Goal: Transaction & Acquisition: Purchase product/service

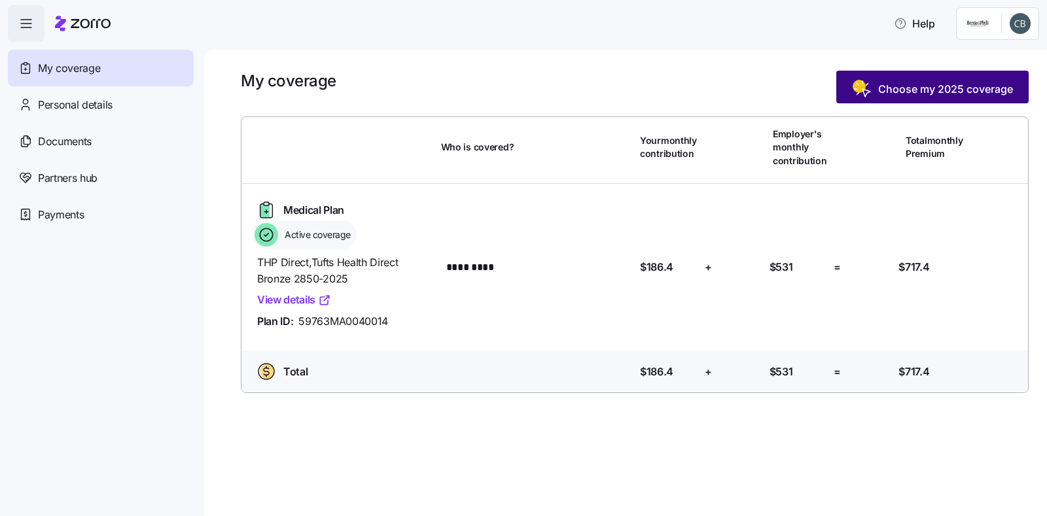
click at [939, 91] on span "Choose my 2025 coverage" at bounding box center [945, 89] width 135 height 16
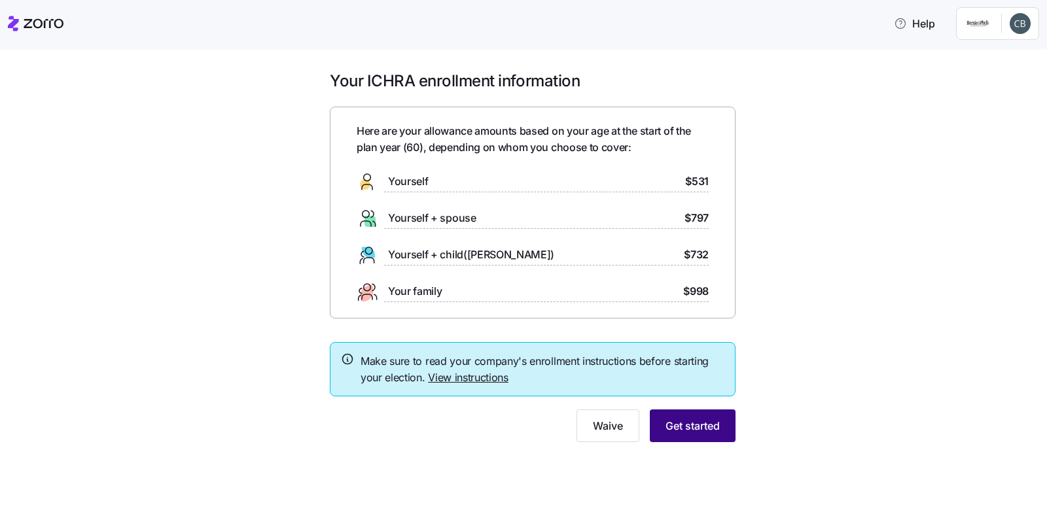
click at [673, 436] on button "Get started" at bounding box center [692, 425] width 86 height 33
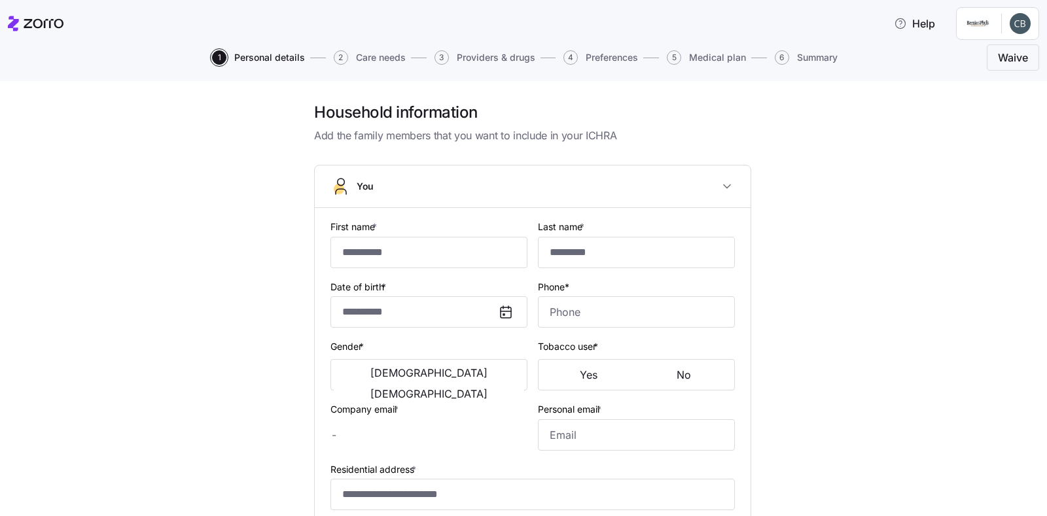
type input "*********"
type input "*****"
type input "[EMAIL_ADDRESS][DOMAIN_NAME]"
type input "**********"
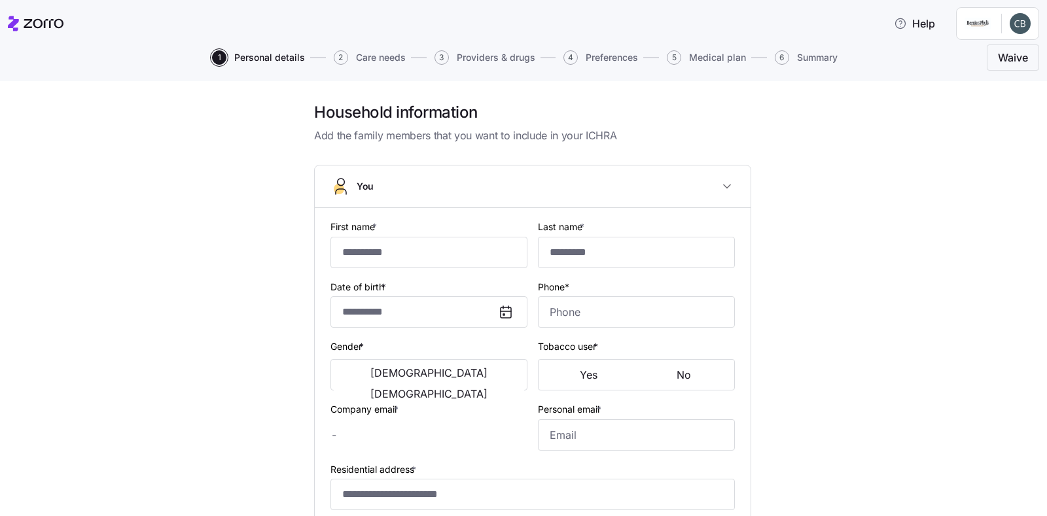
checkbox input "true"
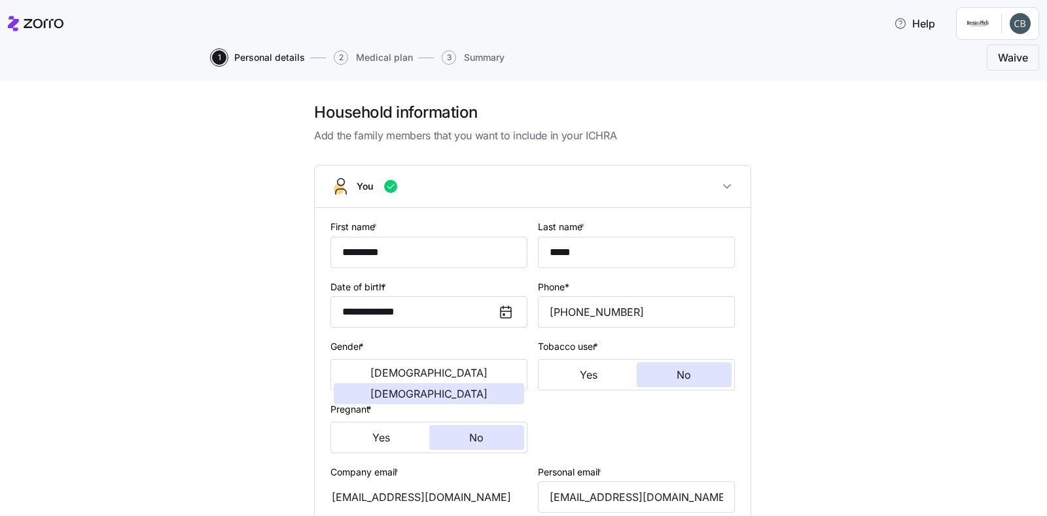
type input "**********"
type input "[PHONE_NUMBER]"
type input "[DEMOGRAPHIC_DATA] citizen"
type input "Single"
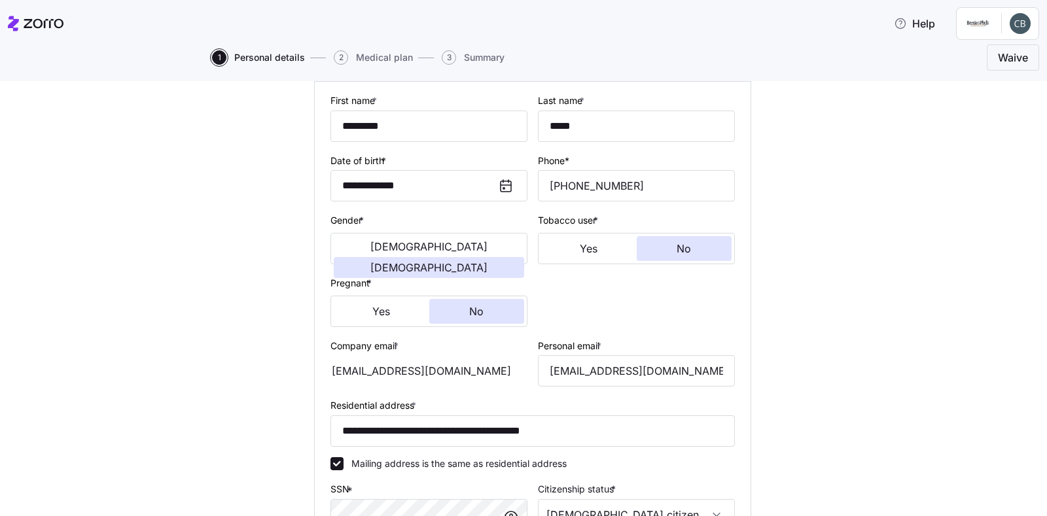
scroll to position [388, 0]
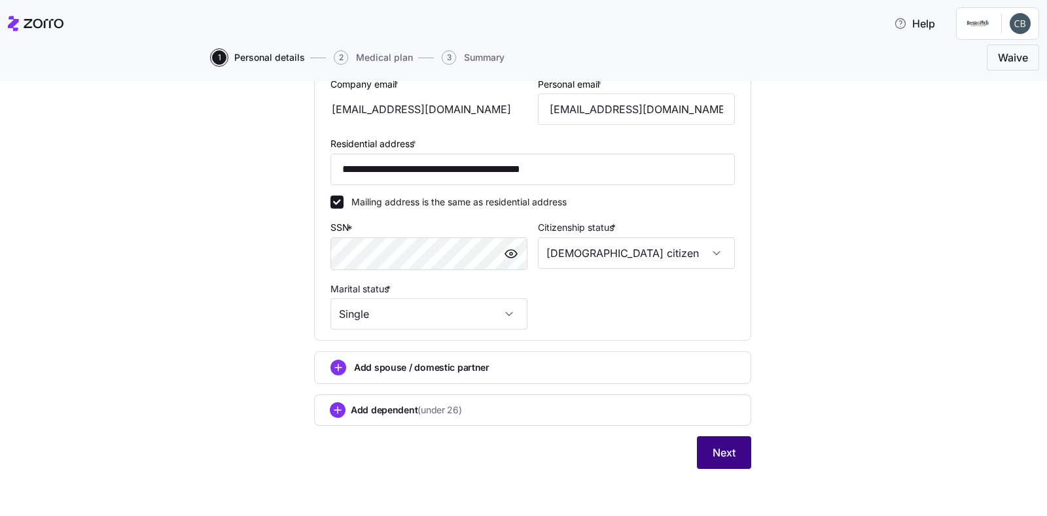
click at [702, 457] on button "Next" at bounding box center [724, 452] width 54 height 33
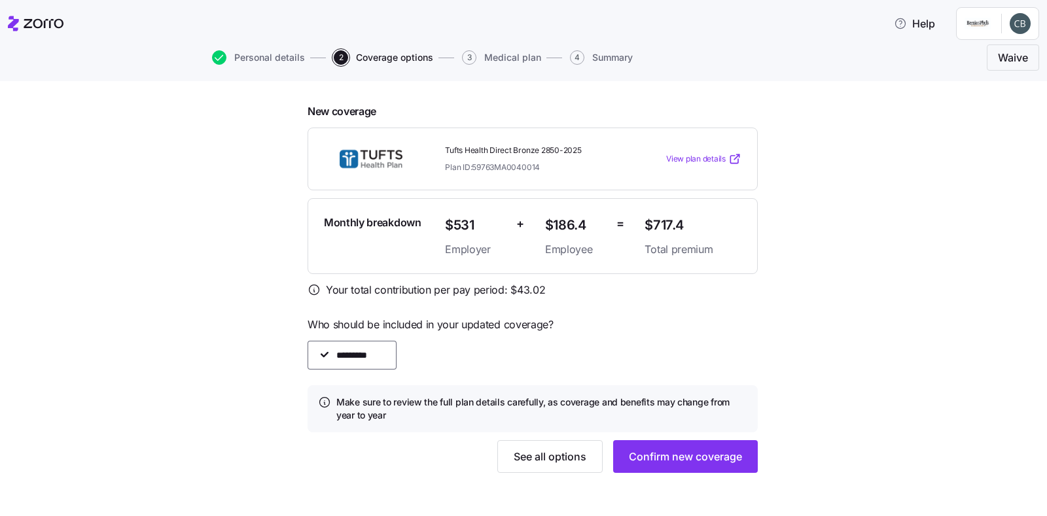
scroll to position [326, 0]
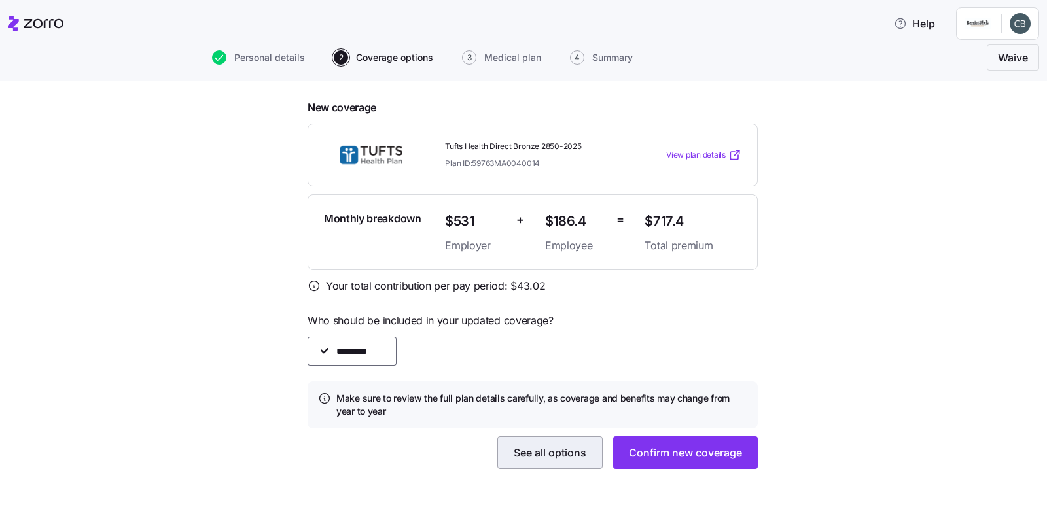
click at [553, 453] on span "See all options" at bounding box center [549, 453] width 73 height 16
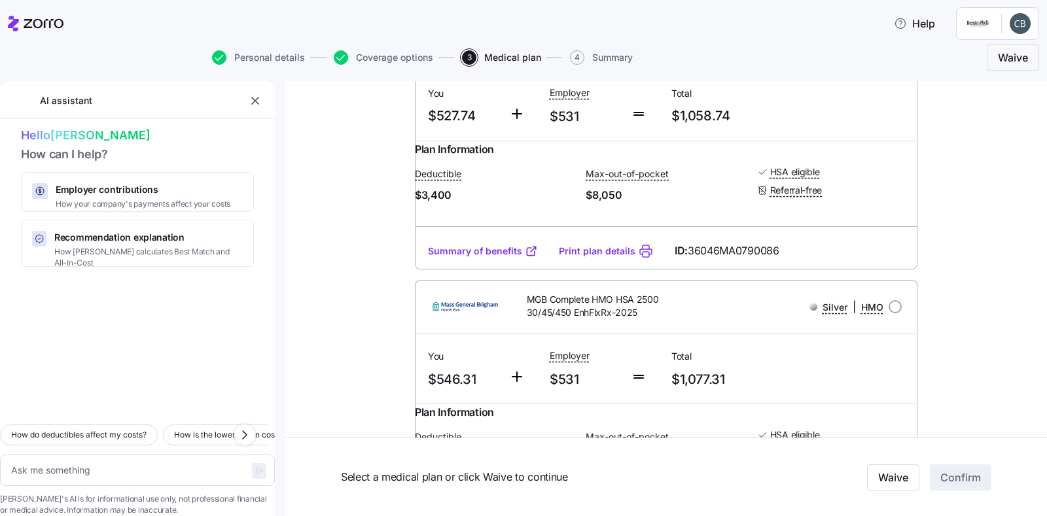
scroll to position [2551, 0]
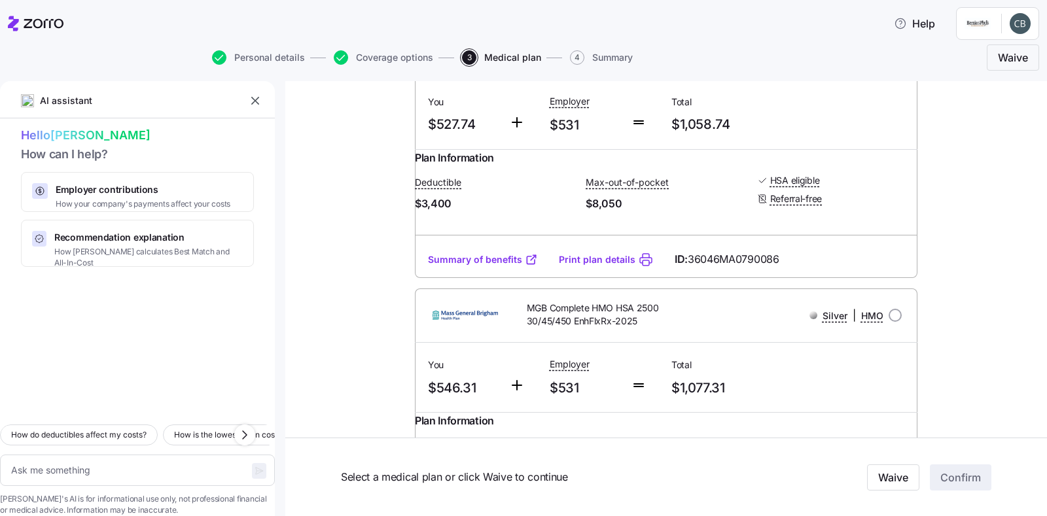
click at [458, 266] on link "Summary of benefits" at bounding box center [483, 259] width 110 height 13
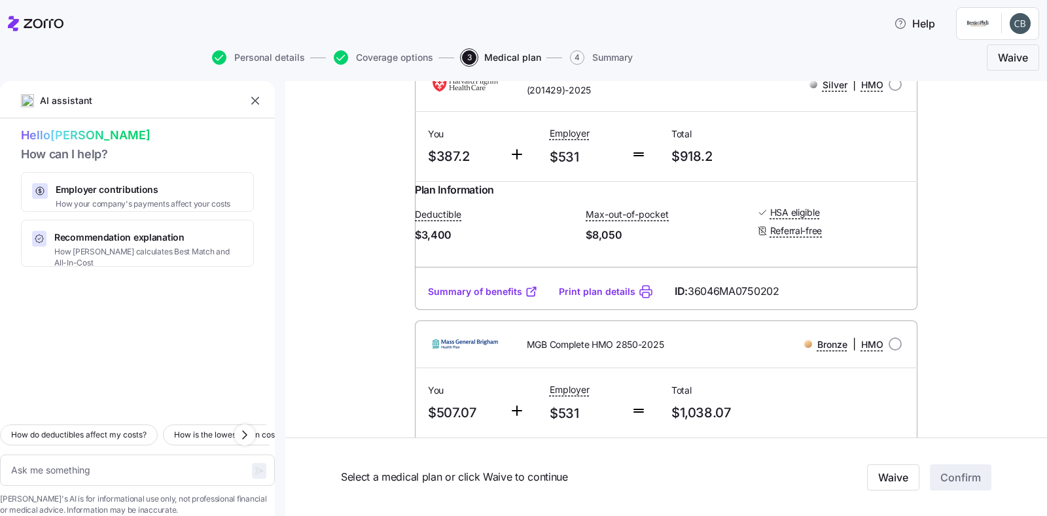
scroll to position [2028, 0]
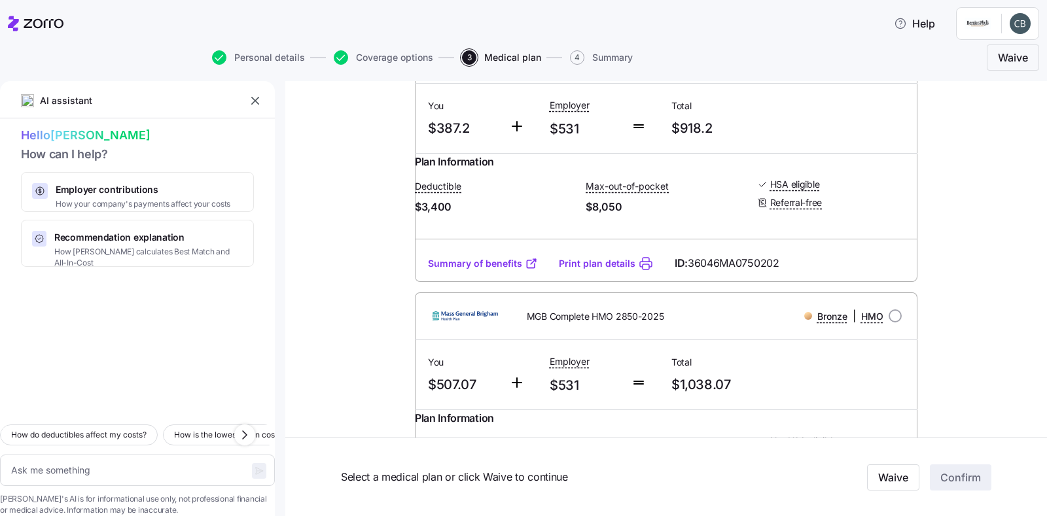
click at [564, 270] on link "Print plan details" at bounding box center [597, 263] width 77 height 13
type textarea "x"
click at [478, 270] on link "Summary of benefits" at bounding box center [483, 263] width 110 height 13
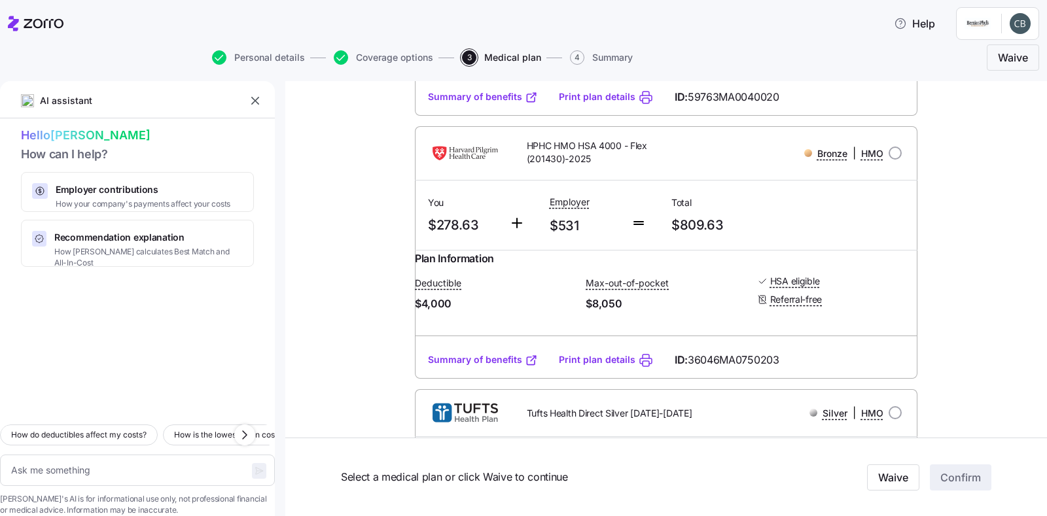
scroll to position [1177, 0]
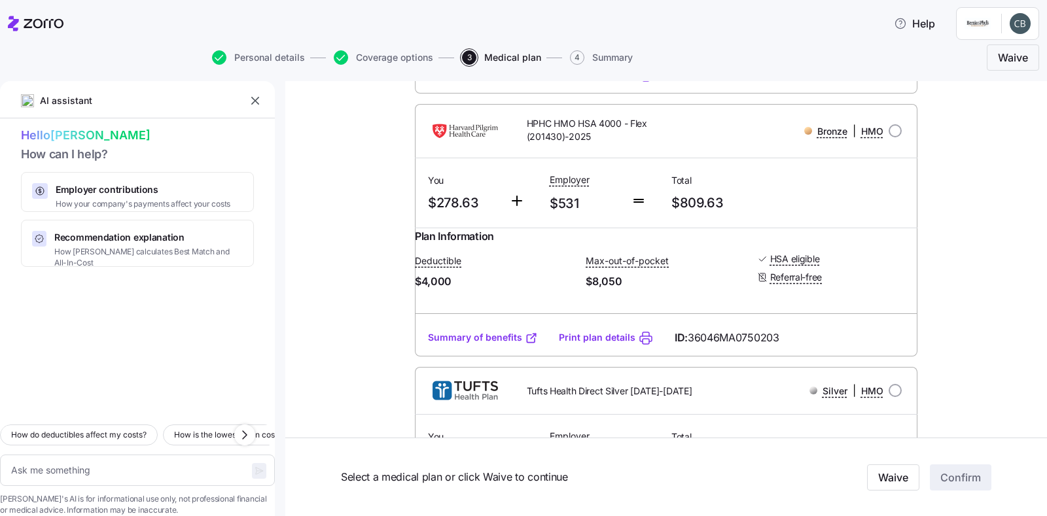
click at [472, 344] on link "Summary of benefits" at bounding box center [483, 337] width 110 height 13
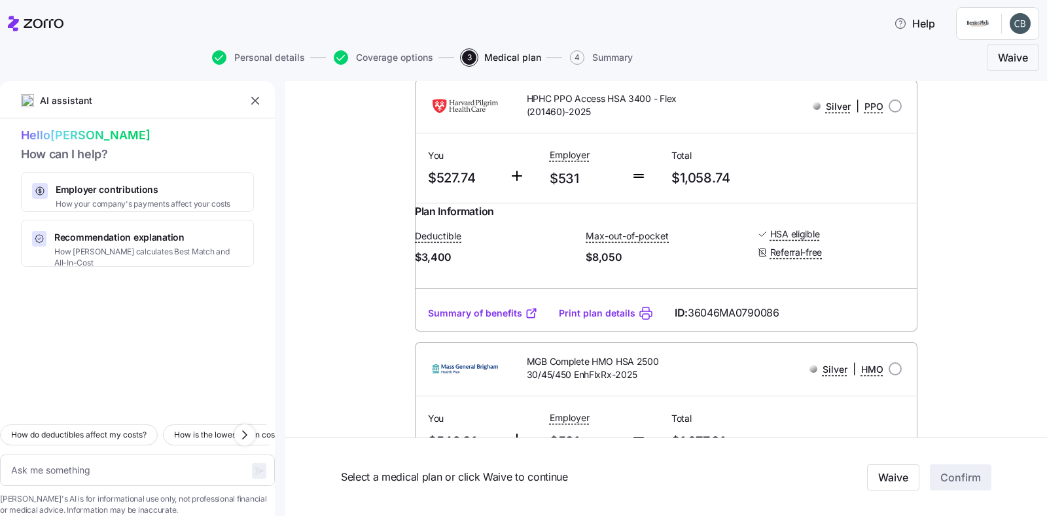
scroll to position [2551, 0]
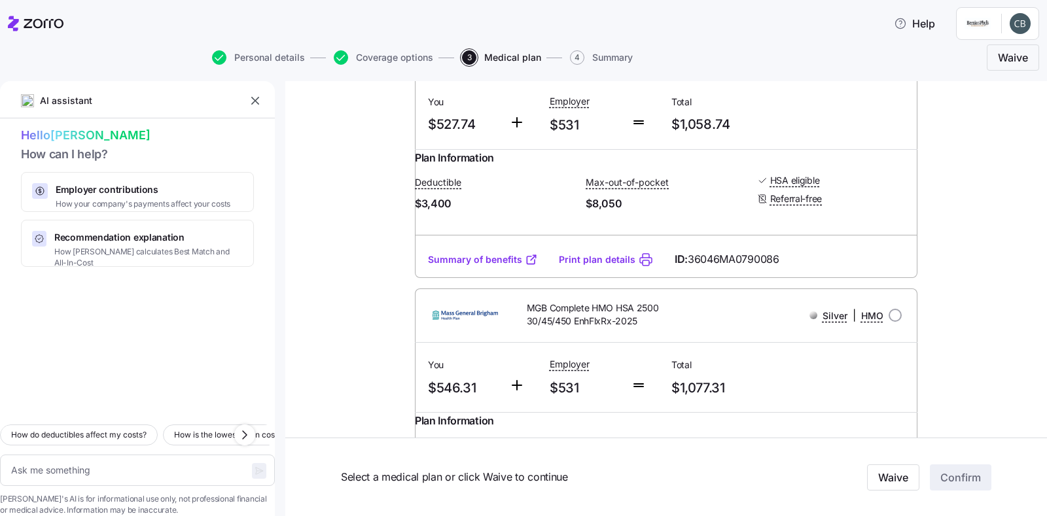
click at [485, 266] on link "Summary of benefits" at bounding box center [483, 259] width 110 height 13
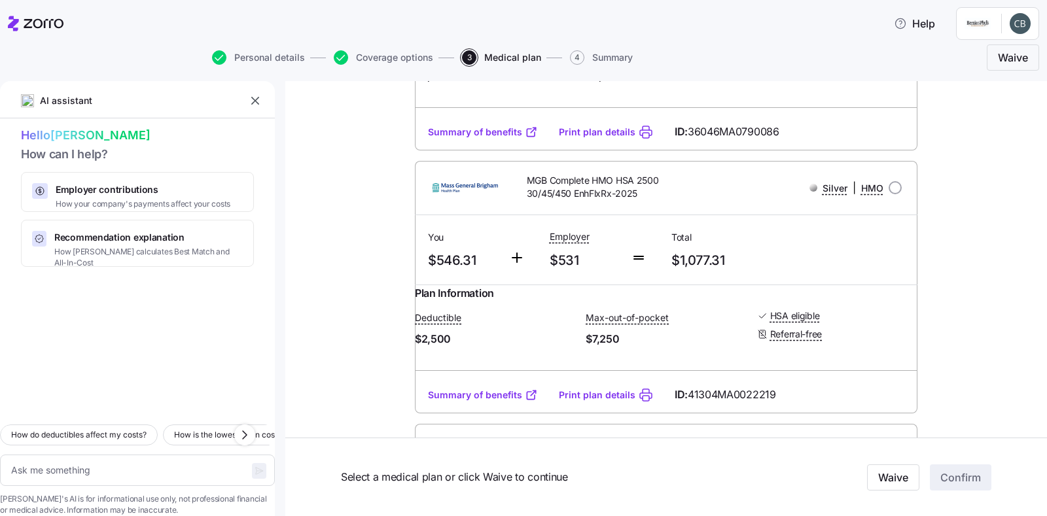
scroll to position [2682, 0]
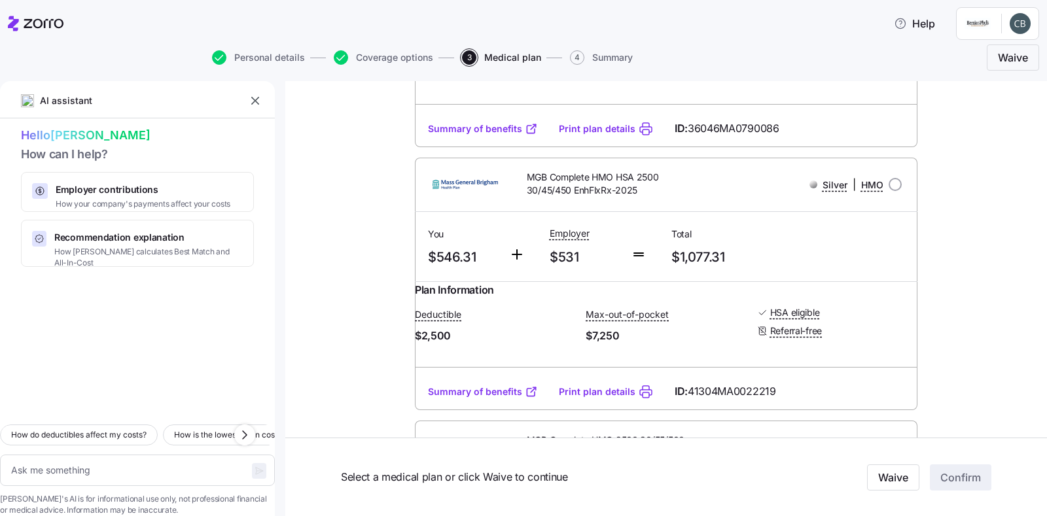
click at [445, 135] on link "Summary of benefits" at bounding box center [483, 128] width 110 height 13
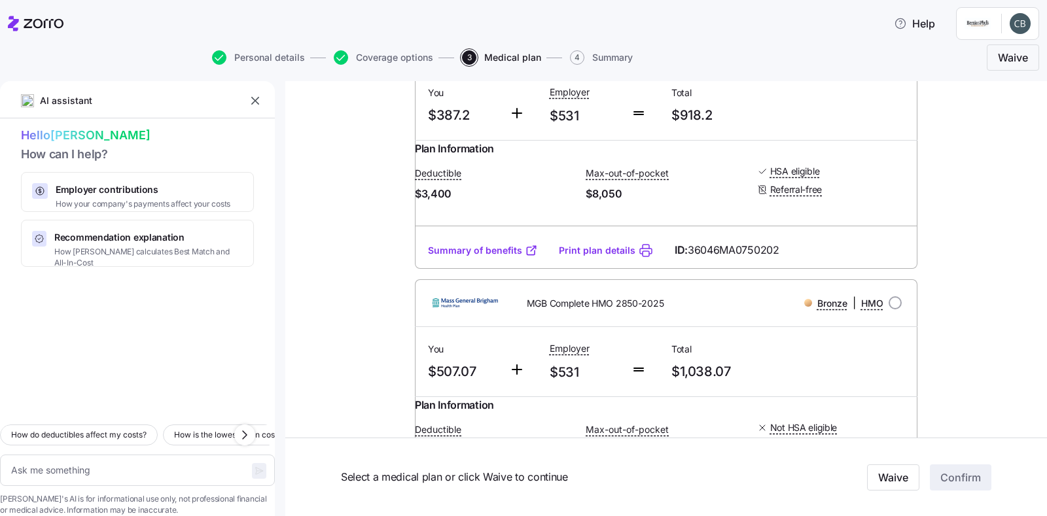
scroll to position [2028, 0]
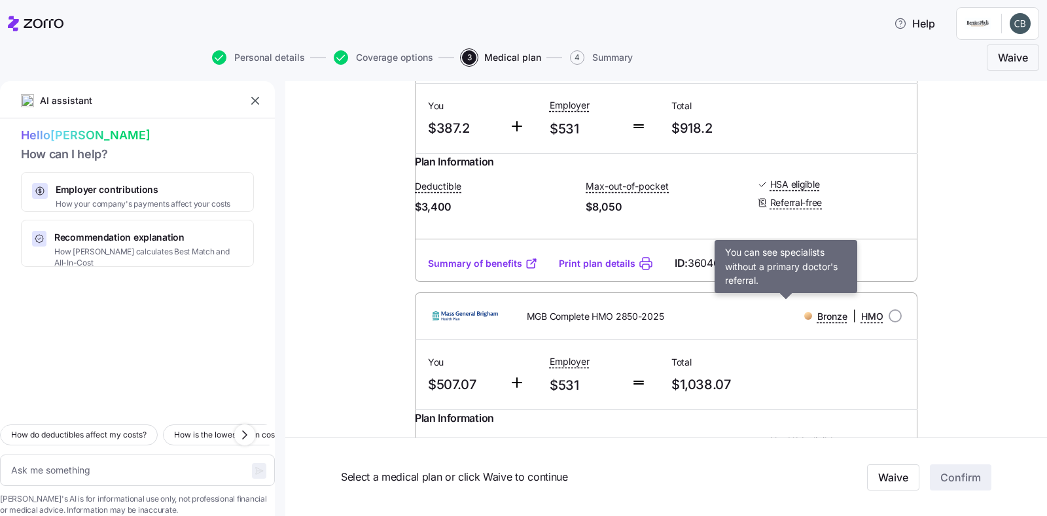
click at [778, 209] on span "Referral-free" at bounding box center [796, 202] width 52 height 13
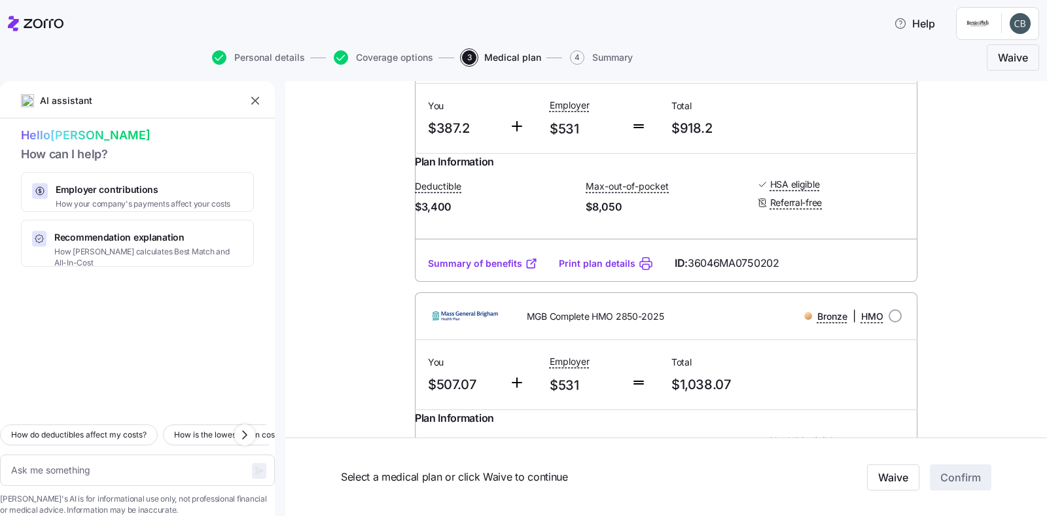
click at [758, 207] on icon at bounding box center [762, 203] width 8 height 8
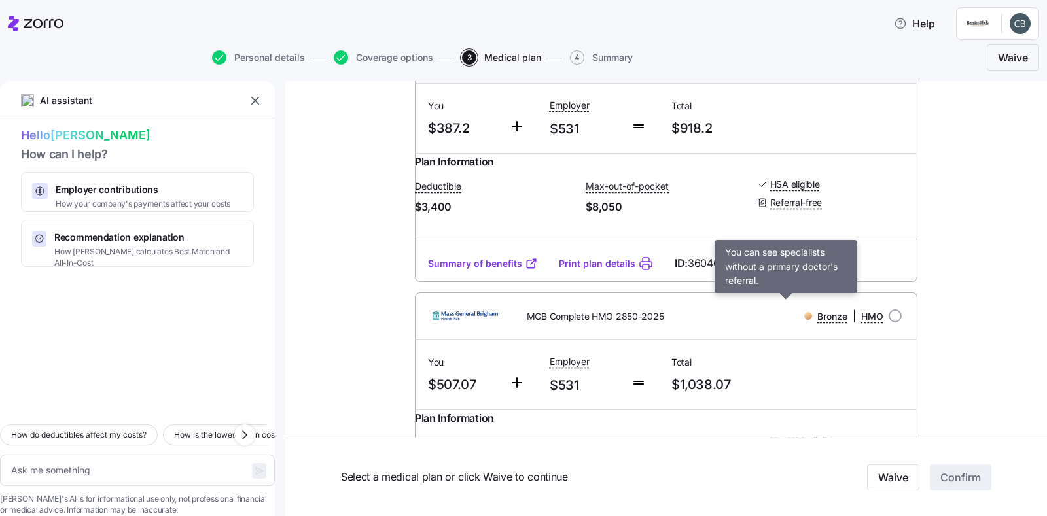
click at [787, 209] on span "Referral-free" at bounding box center [796, 202] width 52 height 13
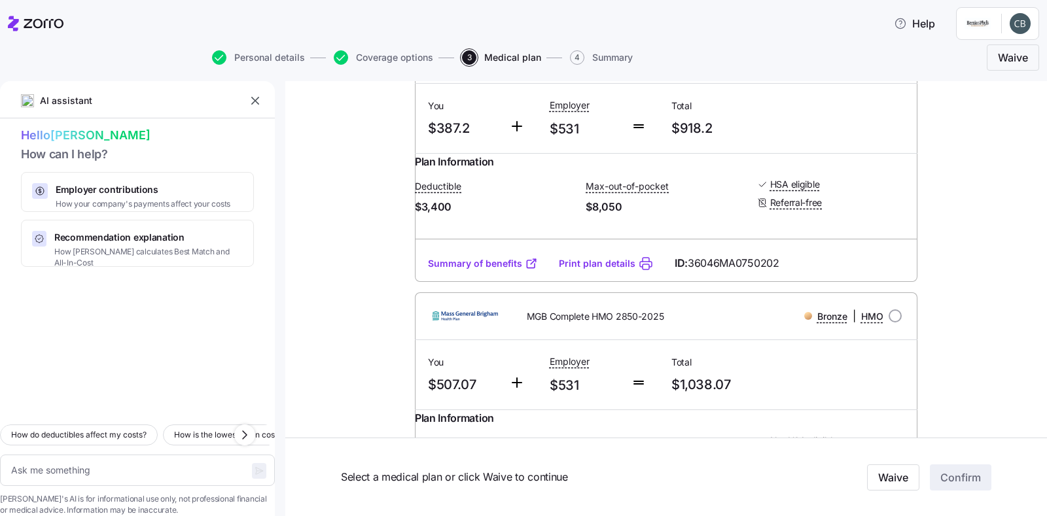
click at [787, 209] on span "Referral-free" at bounding box center [796, 202] width 52 height 13
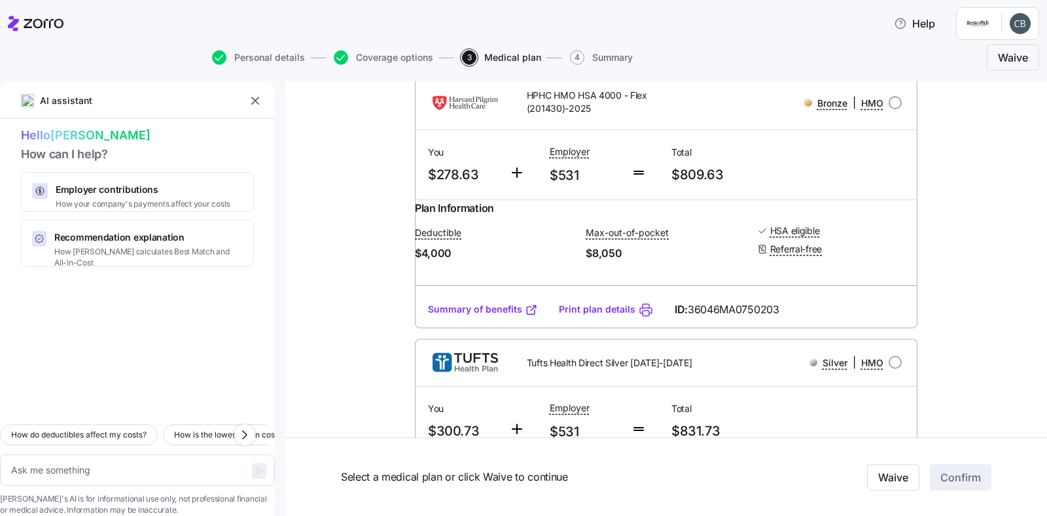
scroll to position [1243, 0]
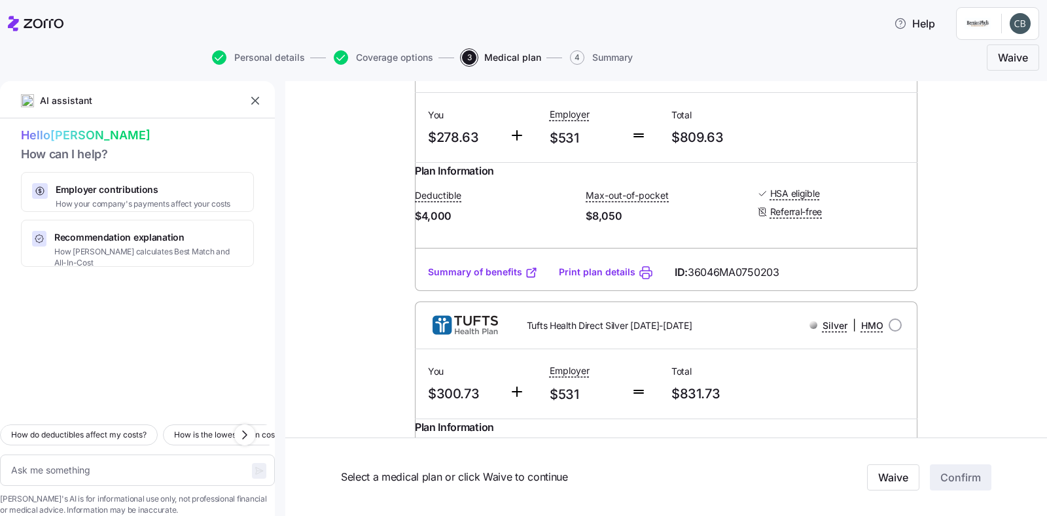
click at [490, 279] on link "Summary of benefits" at bounding box center [483, 272] width 110 height 13
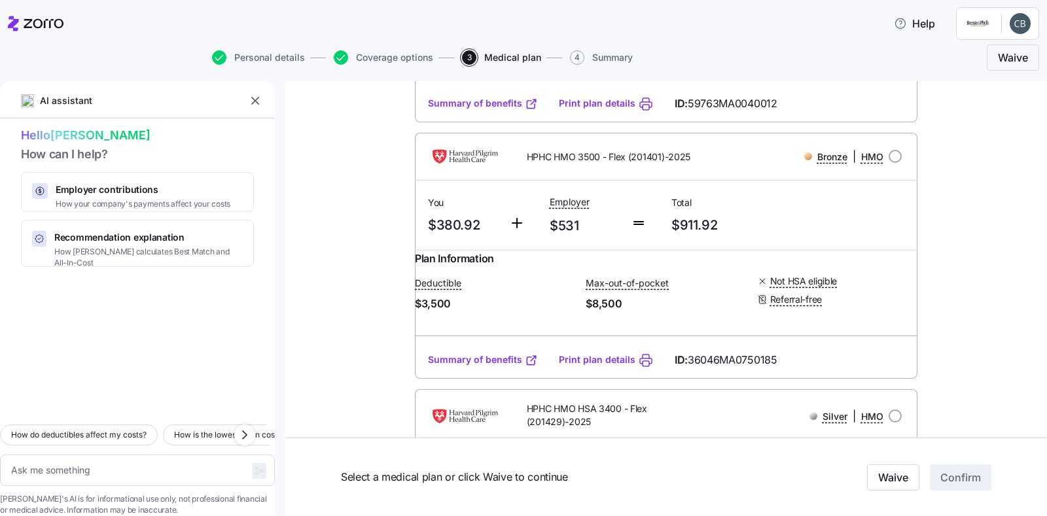
scroll to position [1701, 0]
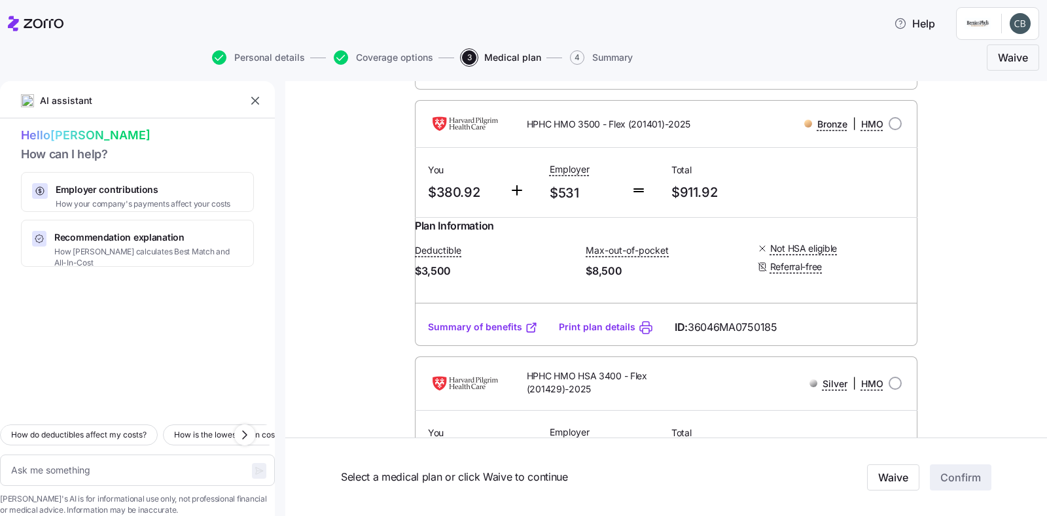
click at [502, 334] on link "Summary of benefits" at bounding box center [483, 326] width 110 height 13
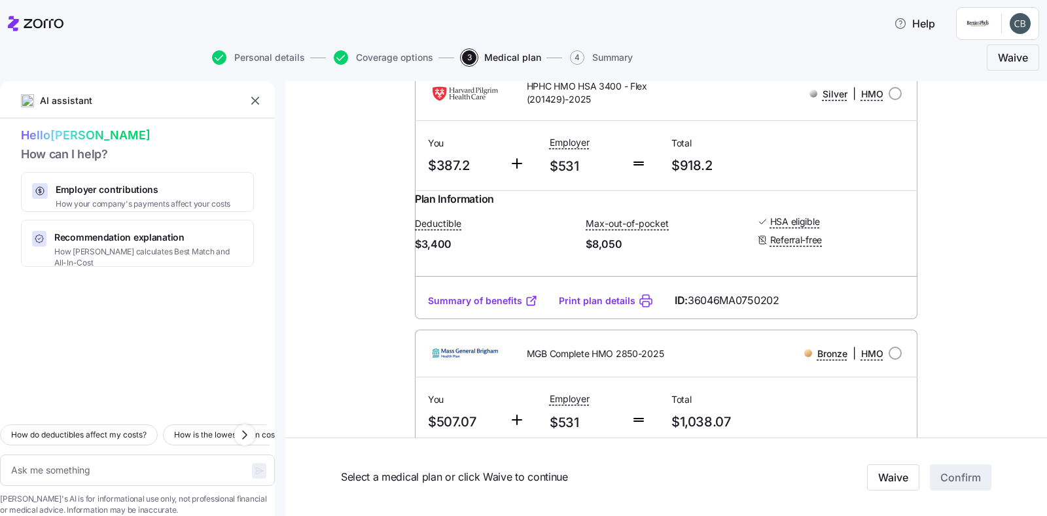
scroll to position [2093, 0]
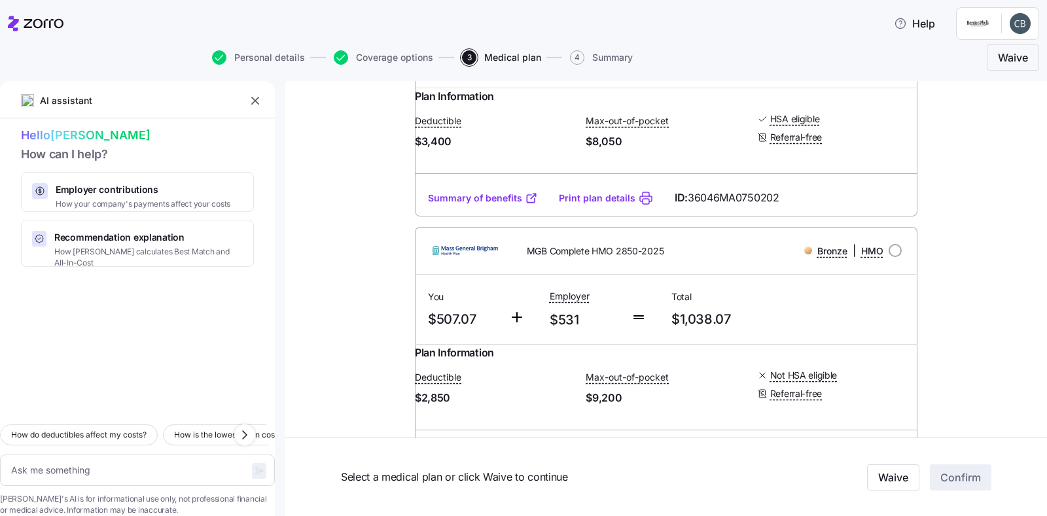
click at [470, 205] on link "Summary of benefits" at bounding box center [483, 198] width 110 height 13
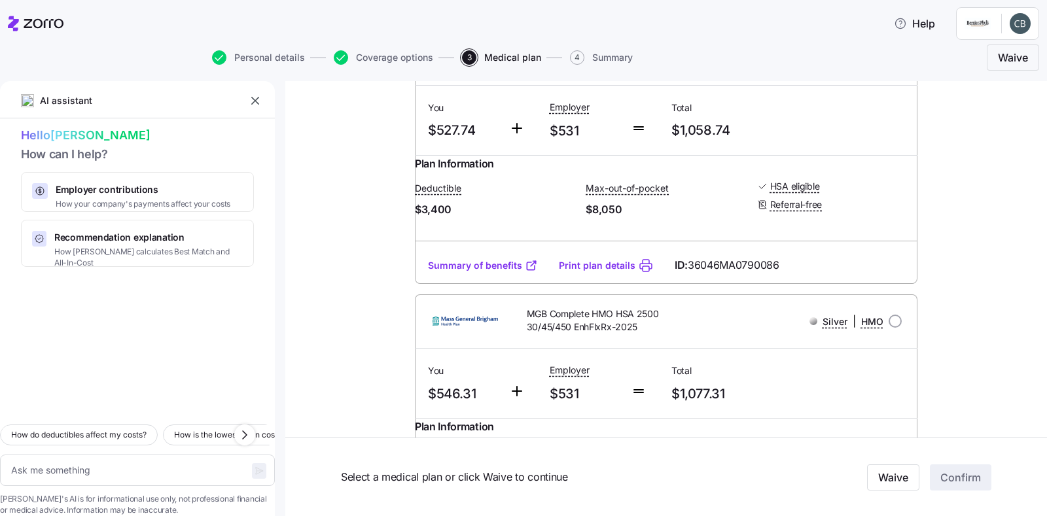
scroll to position [2551, 0]
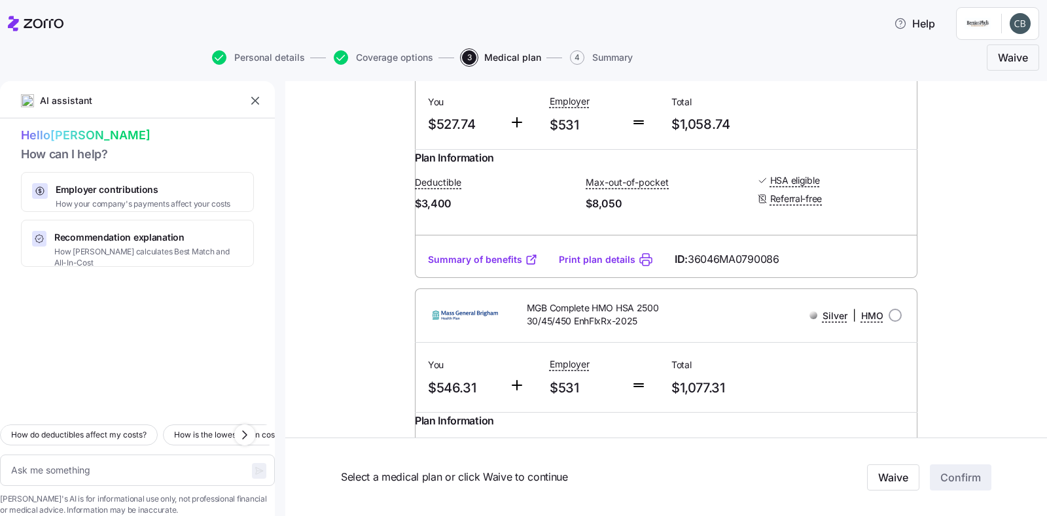
click at [494, 266] on link "Summary of benefits" at bounding box center [483, 259] width 110 height 13
click at [472, 266] on link "Summary of benefits" at bounding box center [483, 259] width 110 height 13
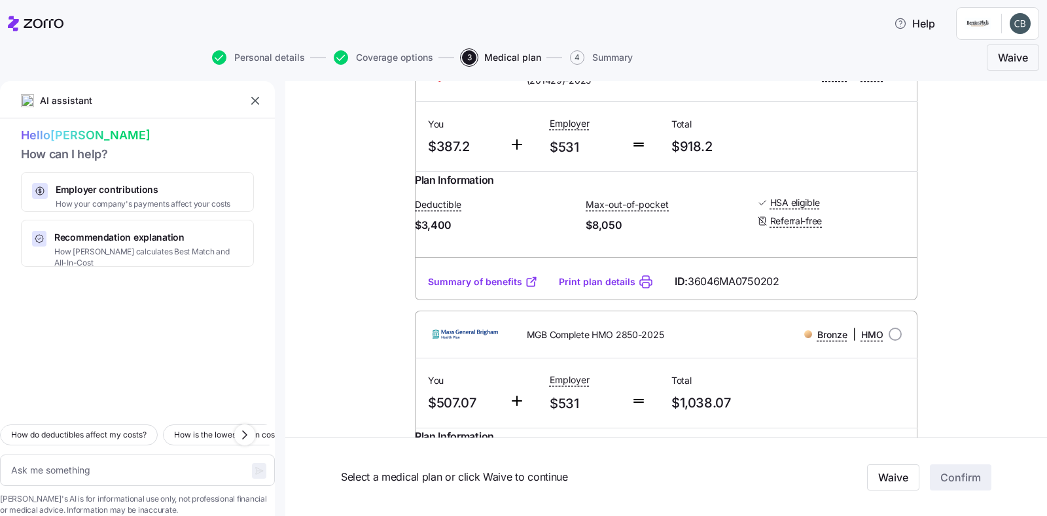
scroll to position [2093, 0]
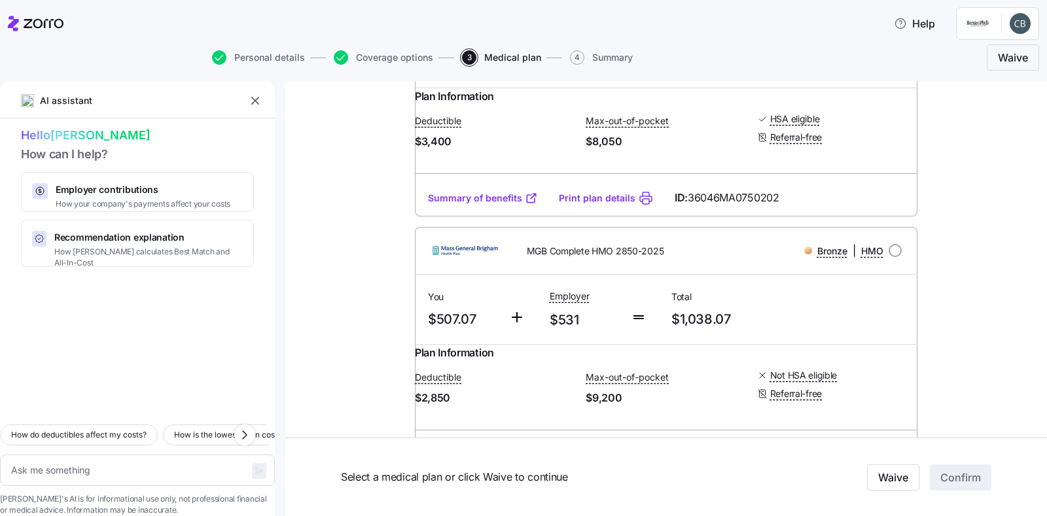
click at [472, 205] on link "Summary of benefits" at bounding box center [483, 198] width 110 height 13
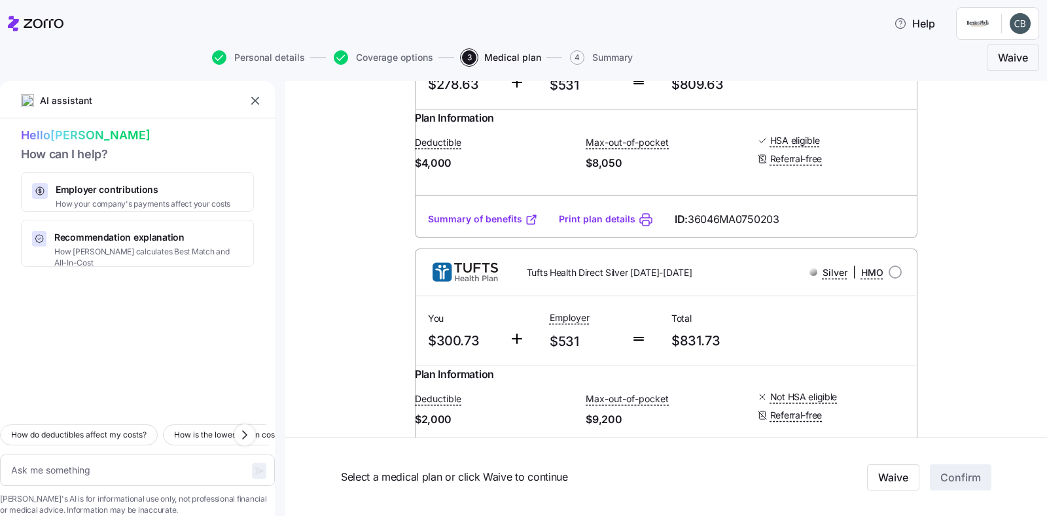
scroll to position [1308, 0]
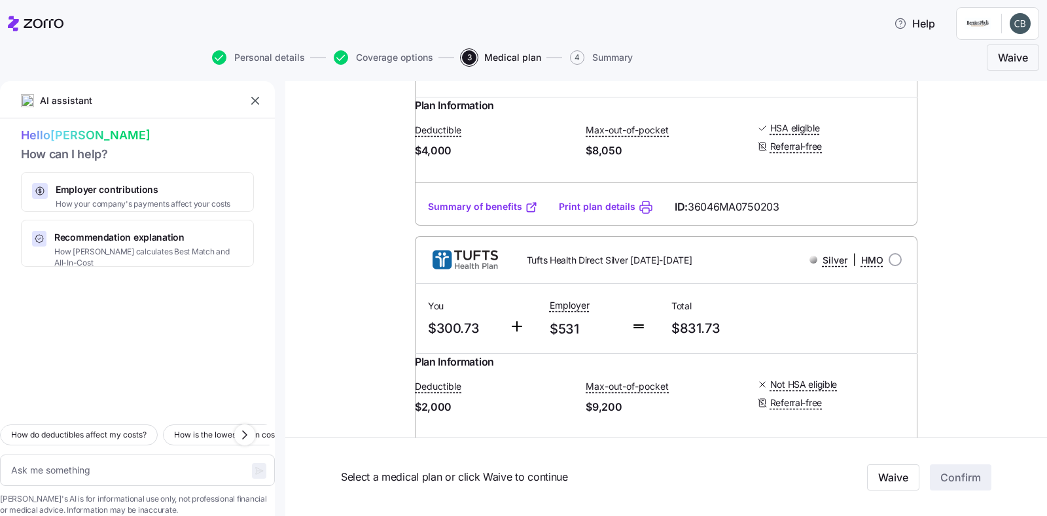
click at [478, 213] on link "Summary of benefits" at bounding box center [483, 206] width 110 height 13
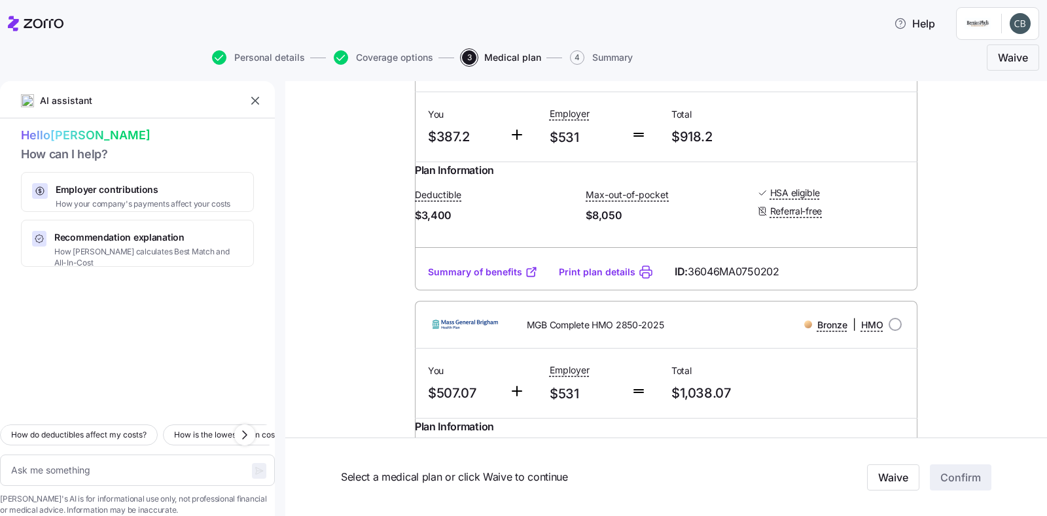
scroll to position [2028, 0]
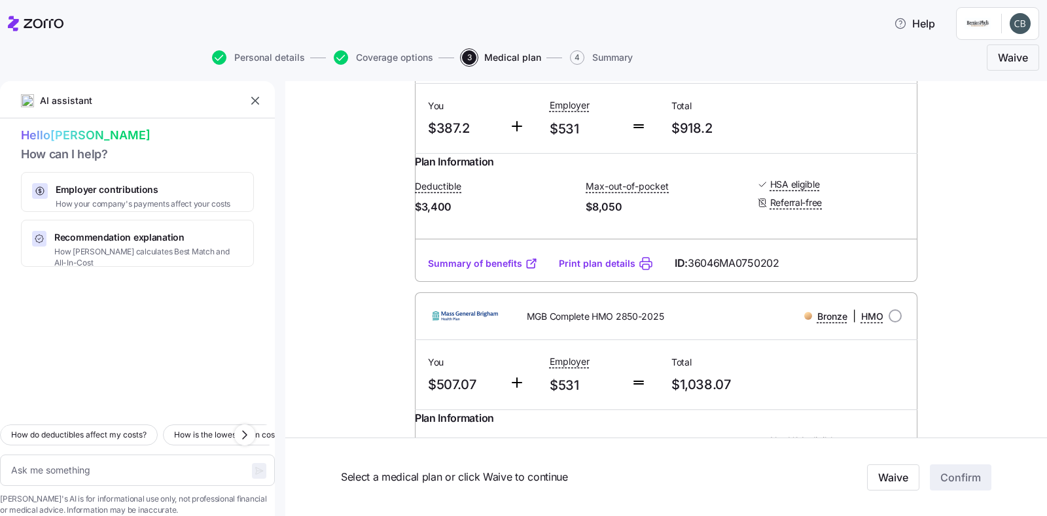
click at [474, 270] on link "Summary of benefits" at bounding box center [483, 263] width 110 height 13
click at [456, 270] on link "Summary of benefits" at bounding box center [483, 263] width 110 height 13
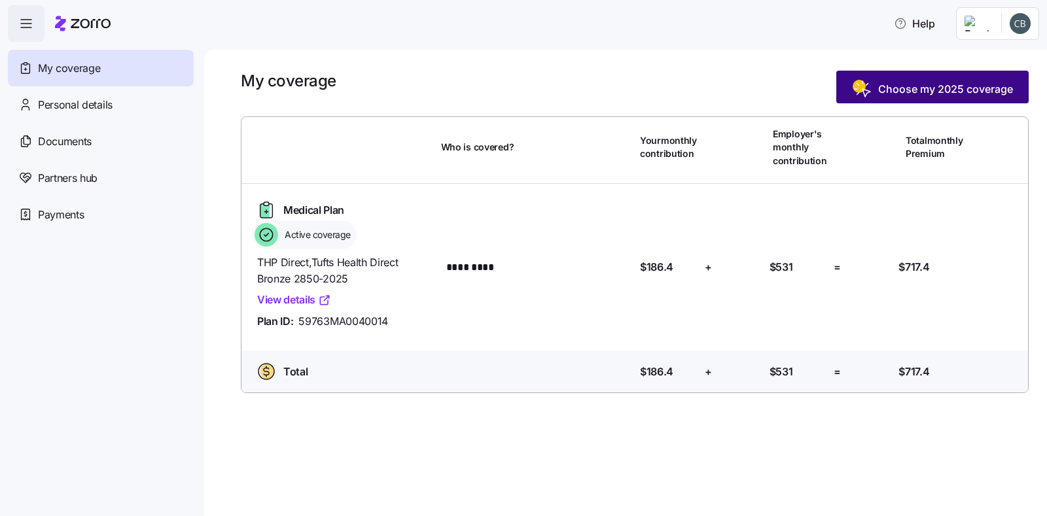
click at [899, 89] on span "Choose my 2025 coverage" at bounding box center [945, 89] width 135 height 16
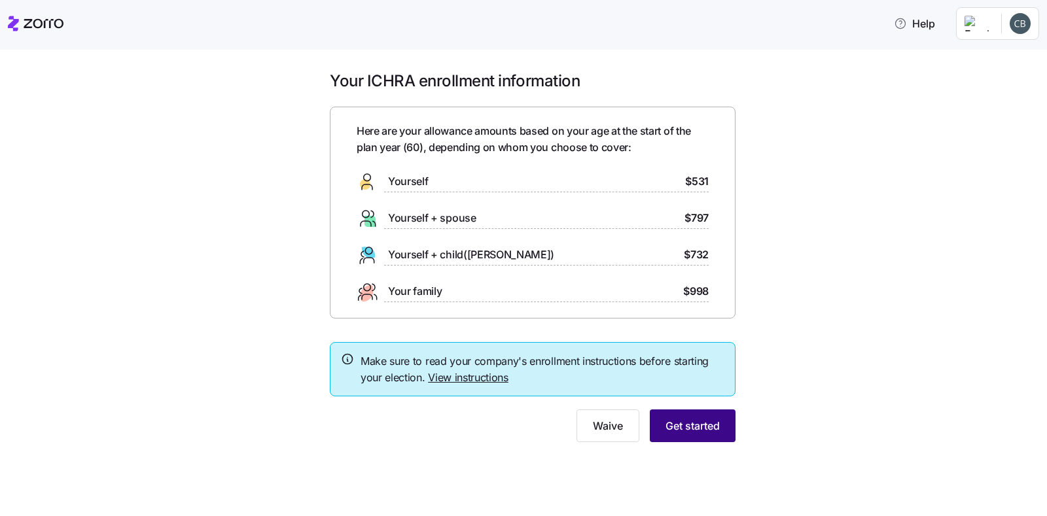
click at [715, 432] on span "Get started" at bounding box center [692, 426] width 54 height 16
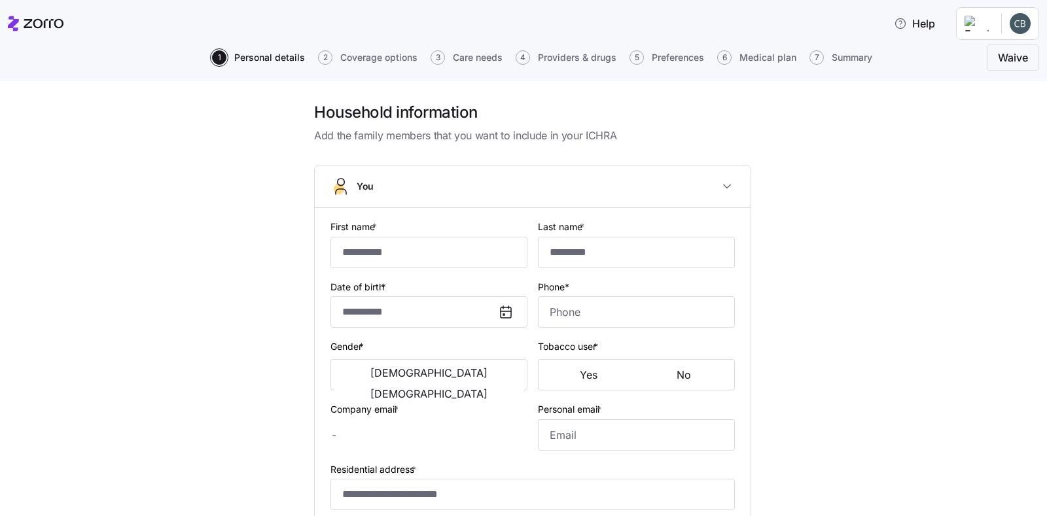
type input "*********"
type input "*****"
type input "[EMAIL_ADDRESS][DOMAIN_NAME]"
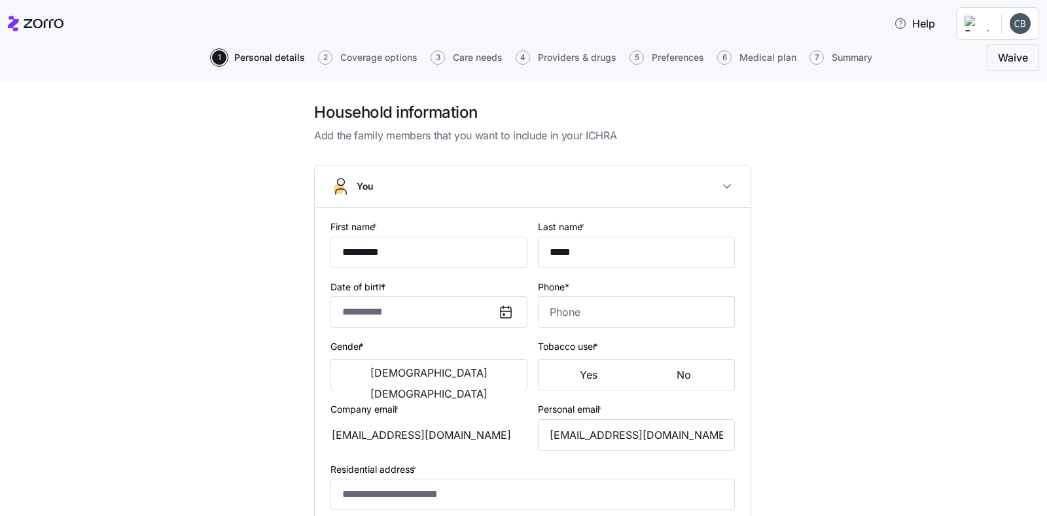
type input "**********"
checkbox input "true"
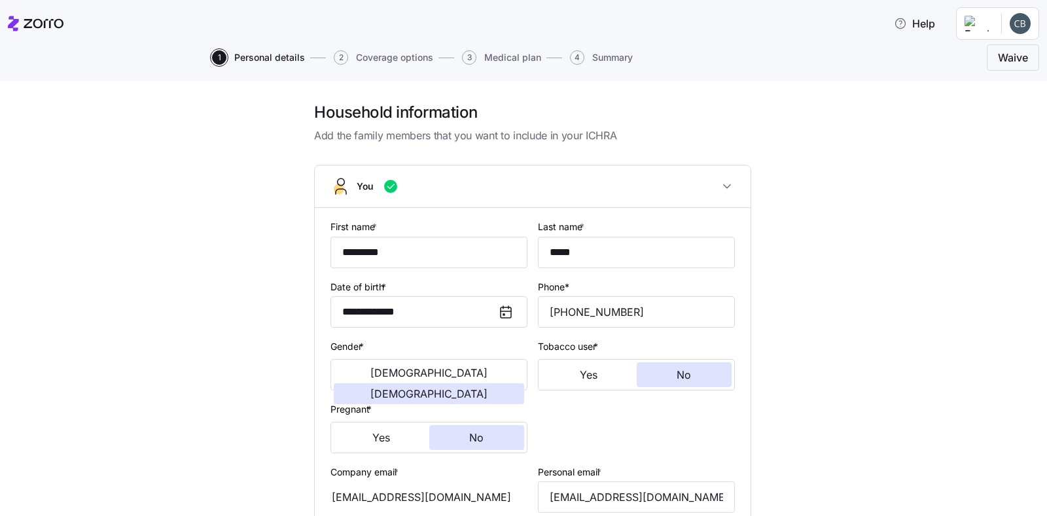
type input "**********"
type input "[PHONE_NUMBER]"
type input "[DEMOGRAPHIC_DATA] citizen"
type input "Single"
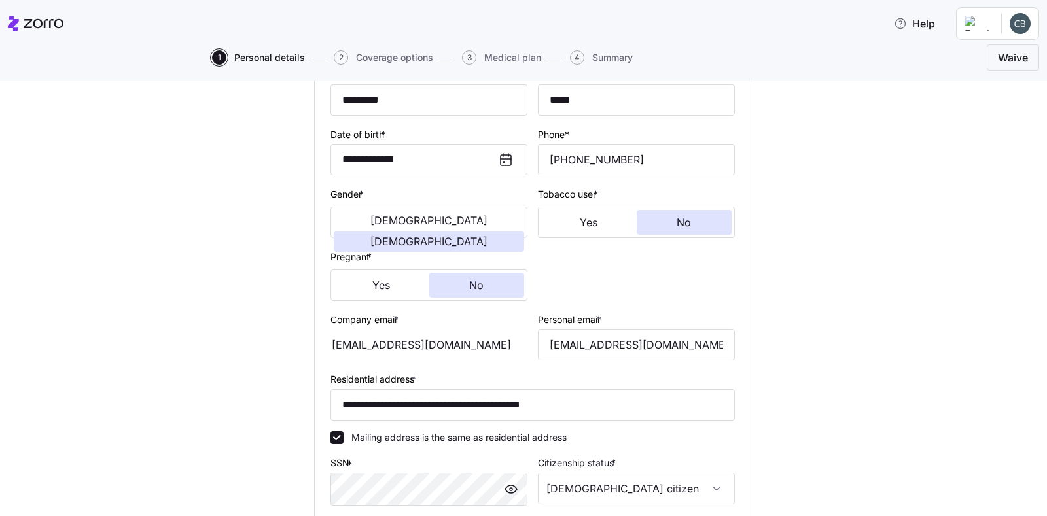
scroll to position [388, 0]
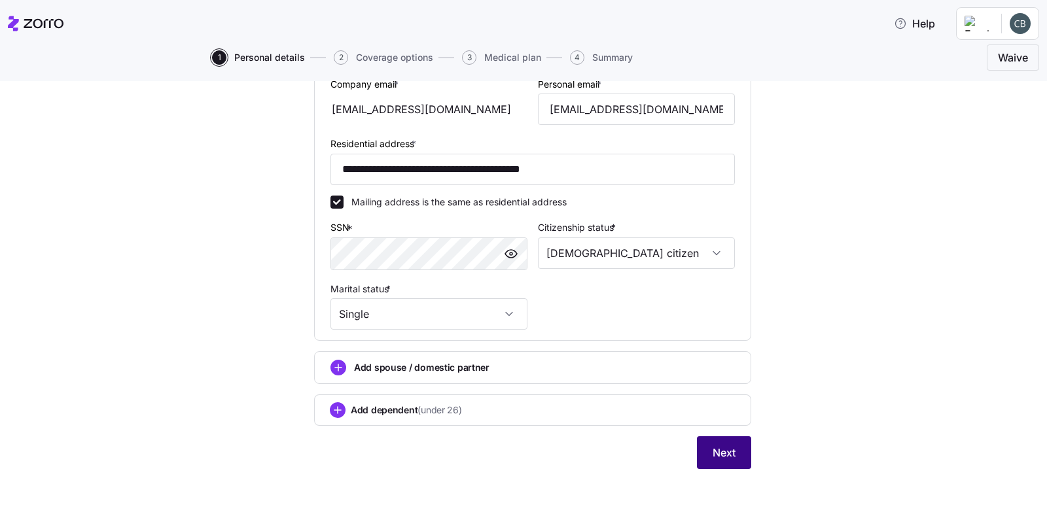
click at [731, 449] on button "Next" at bounding box center [724, 452] width 54 height 33
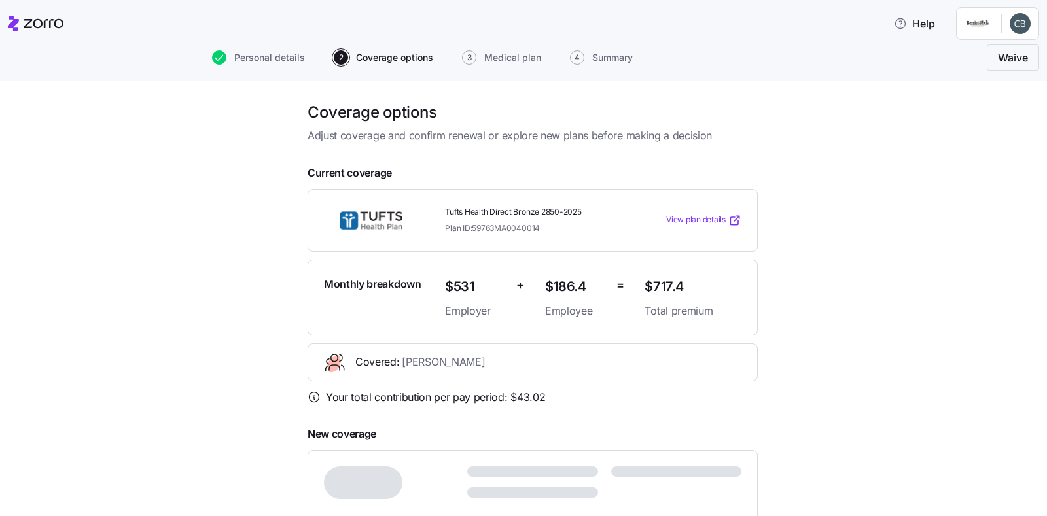
scroll to position [327, 0]
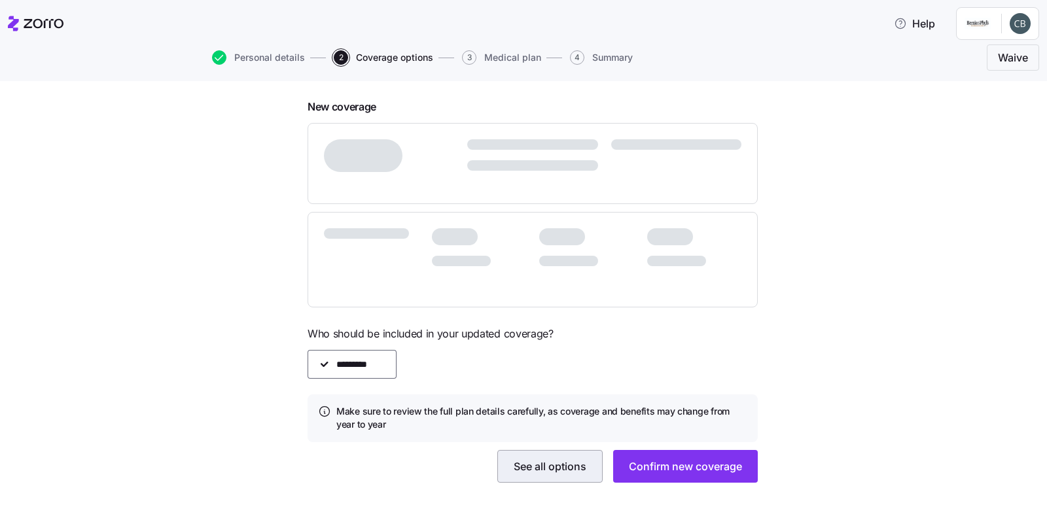
click at [517, 460] on span "See all options" at bounding box center [549, 466] width 73 height 16
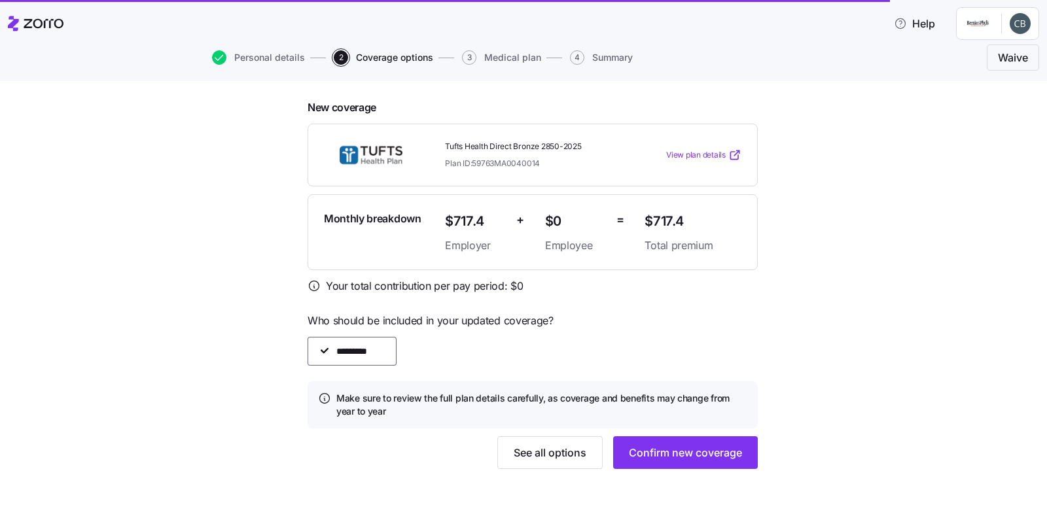
scroll to position [326, 0]
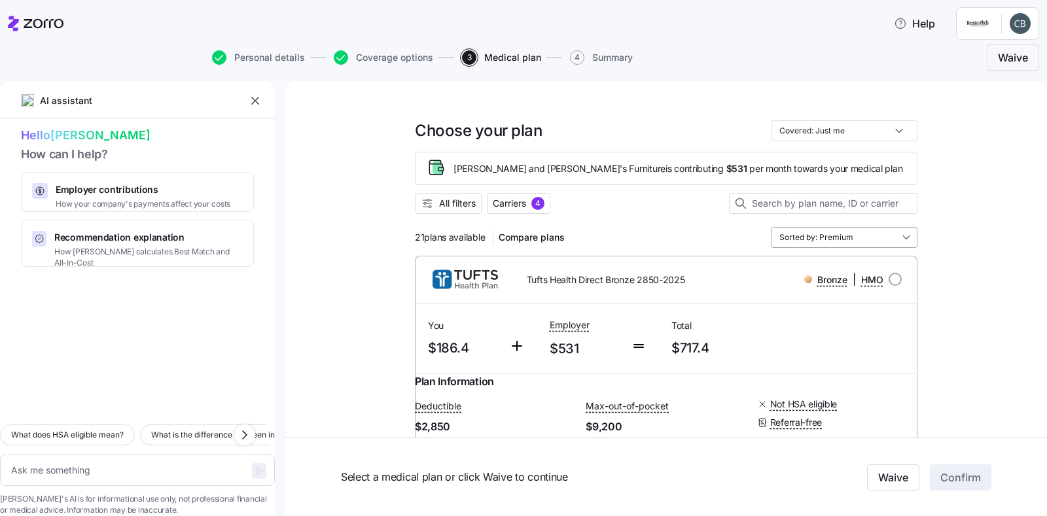
click at [905, 238] on input "Sorted by: Premium" at bounding box center [843, 237] width 147 height 21
click at [905, 238] on div "Sorted by: Premium" at bounding box center [843, 237] width 147 height 21
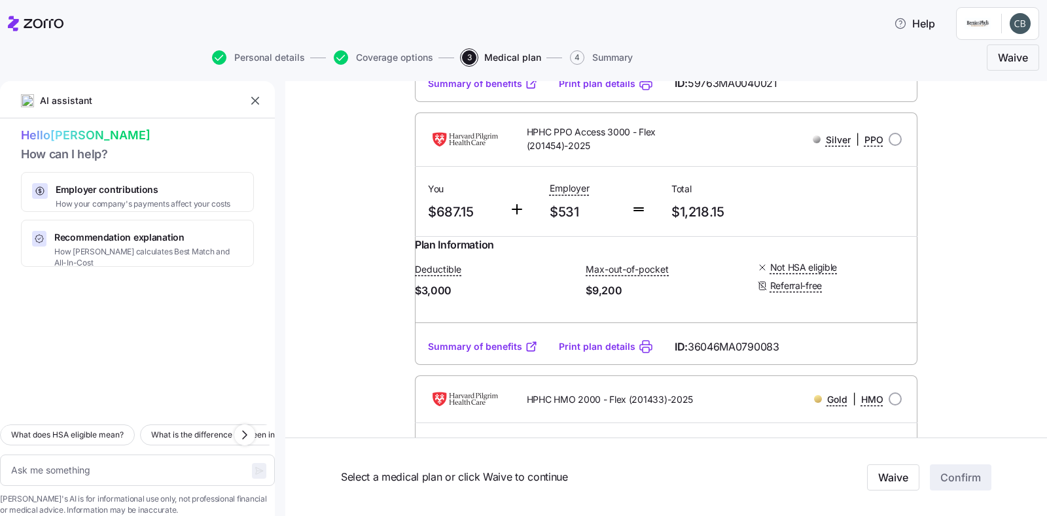
scroll to position [3786, 0]
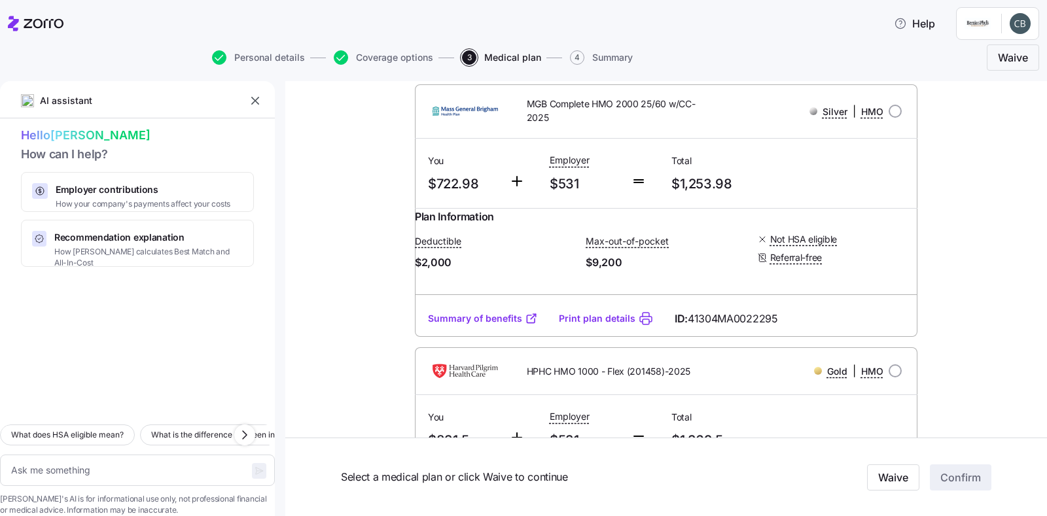
type textarea "x"
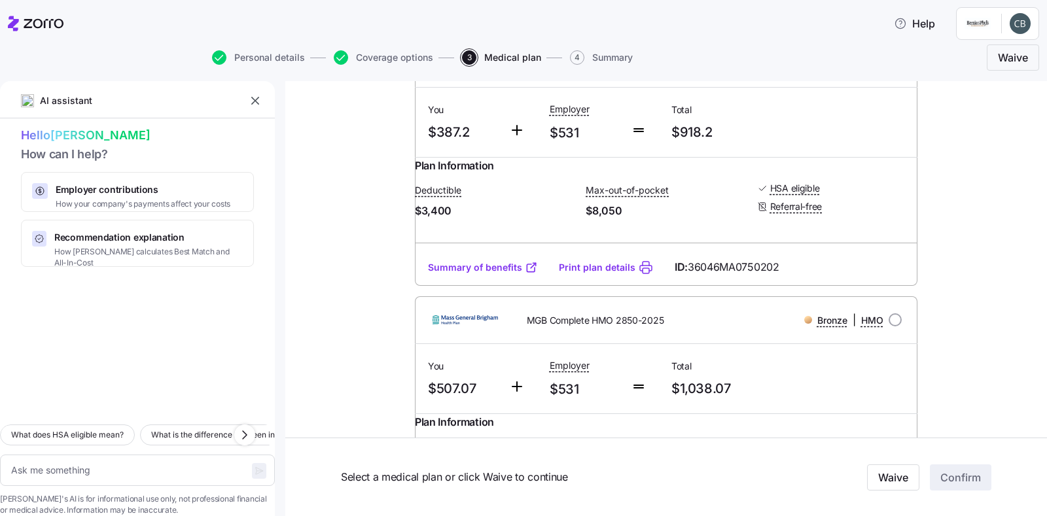
scroll to position [2085, 0]
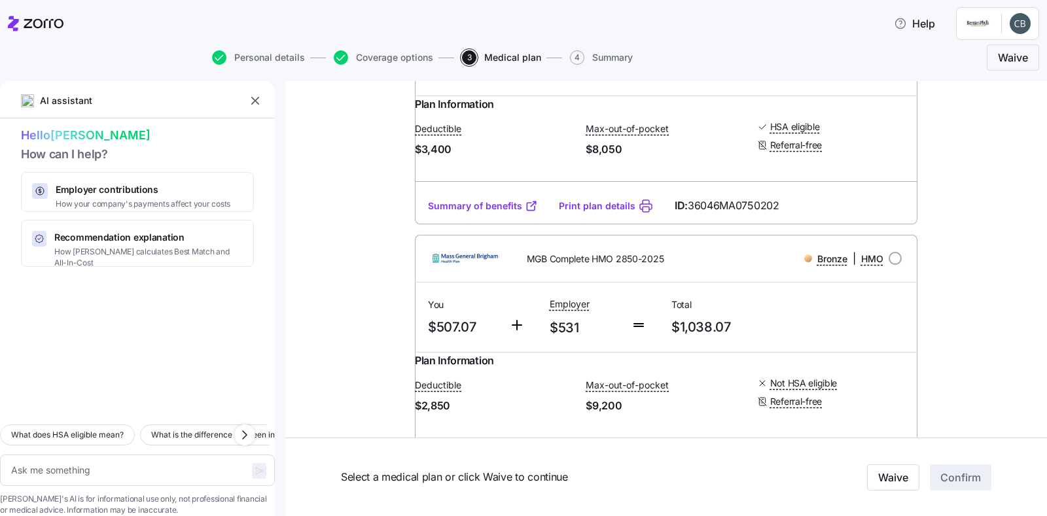
click at [496, 213] on link "Summary of benefits" at bounding box center [483, 205] width 110 height 13
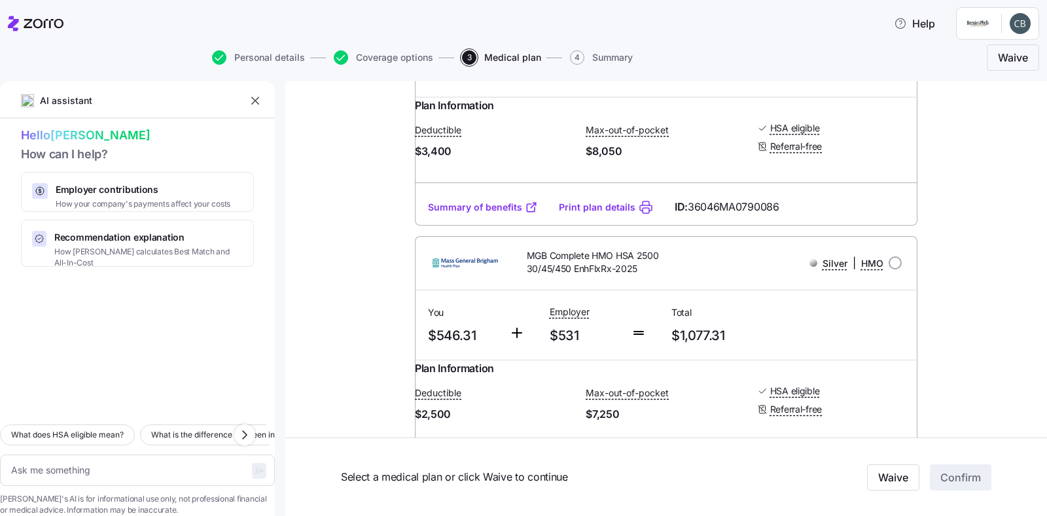
scroll to position [2608, 0]
